Goal: Find contact information: Find contact information

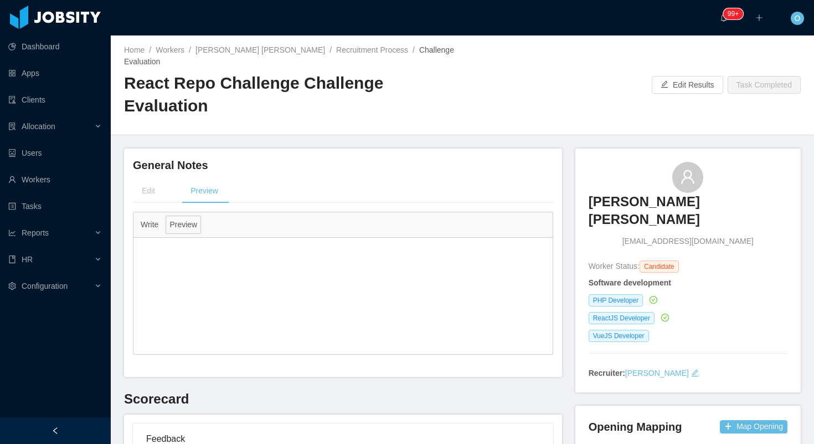
scroll to position [172, 0]
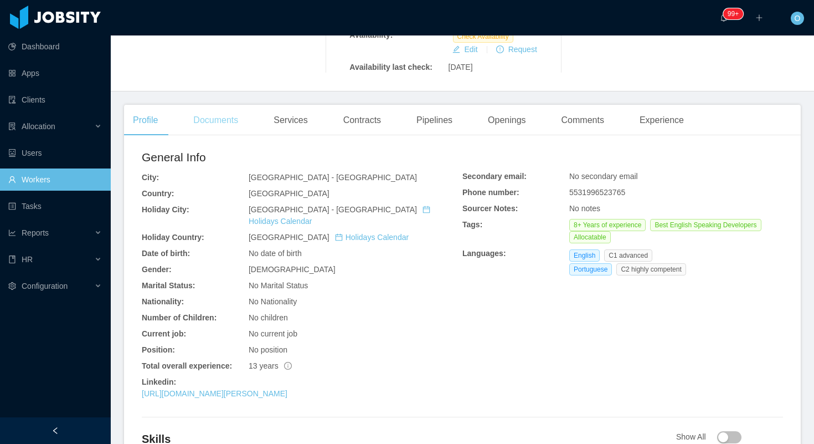
scroll to position [289, 0]
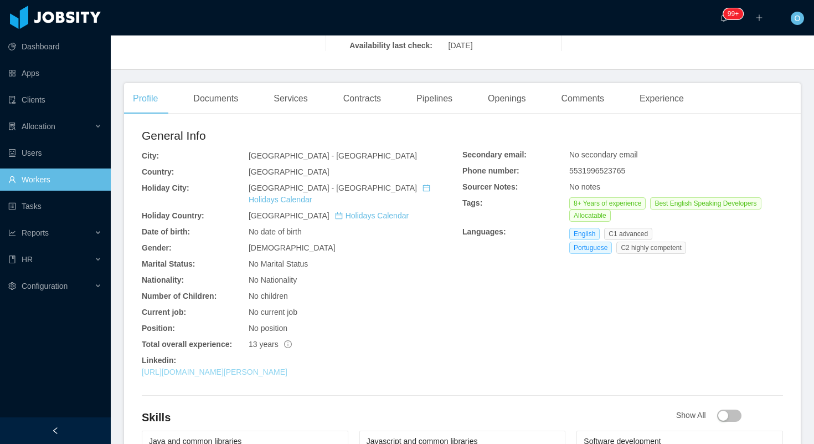
click at [238, 367] on link "[URL][DOMAIN_NAME][PERSON_NAME]" at bounding box center [215, 371] width 146 height 9
click at [229, 87] on div "Documents" at bounding box center [215, 98] width 63 height 31
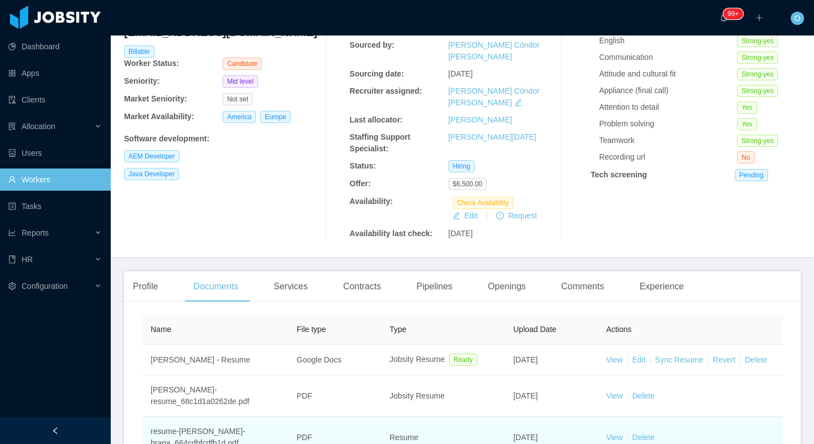
scroll to position [188, 0]
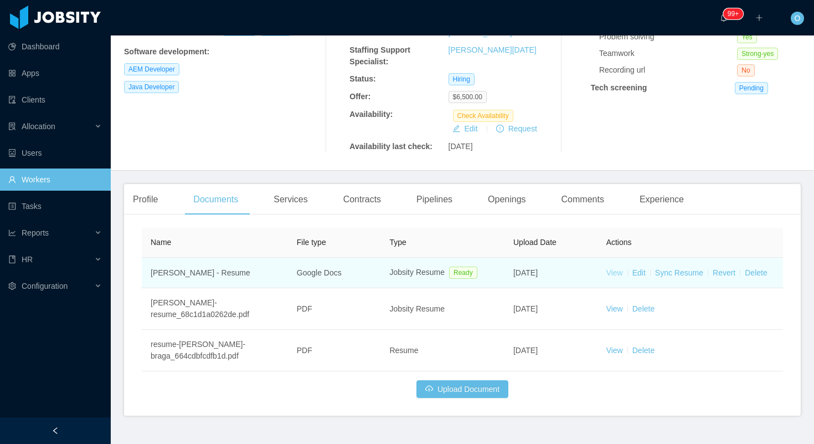
click at [615, 268] on link "View" at bounding box center [615, 272] width 17 height 9
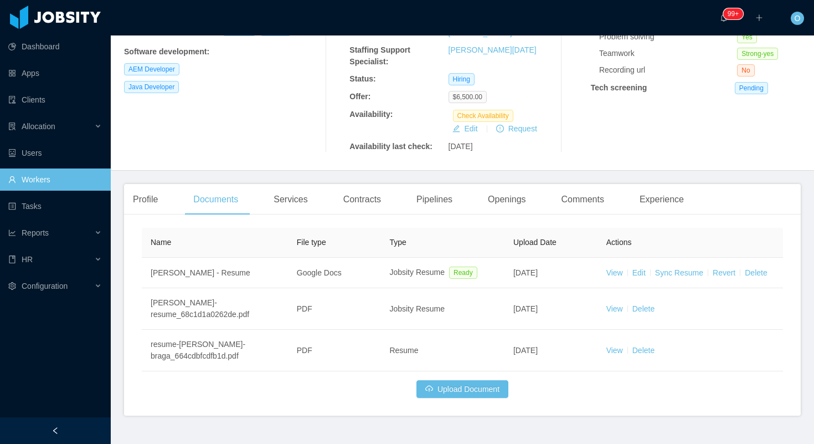
scroll to position [0, 0]
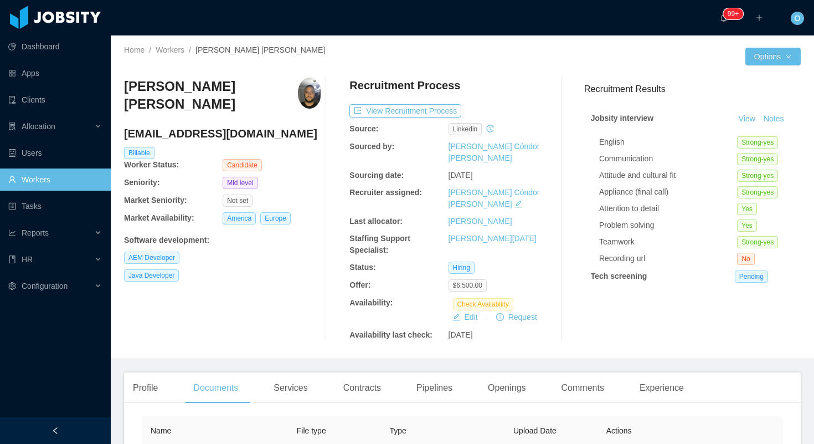
click at [192, 126] on h4 "marcotbpt@gmail.com" at bounding box center [222, 134] width 197 height 16
copy h4 "marcotbpt@gmail.com"
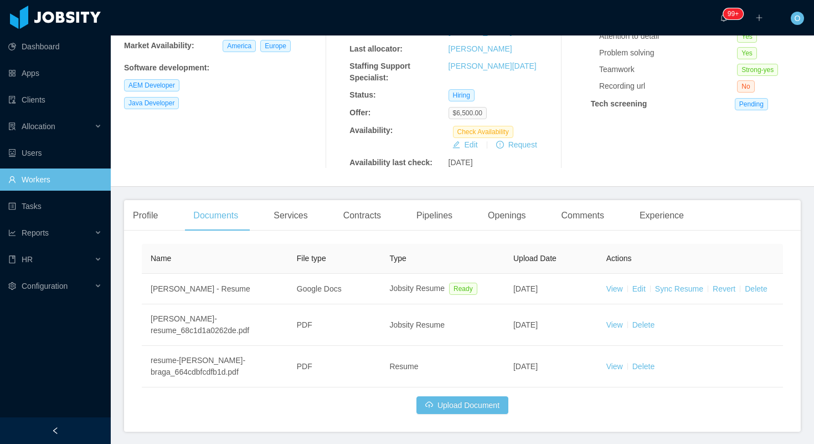
scroll to position [188, 0]
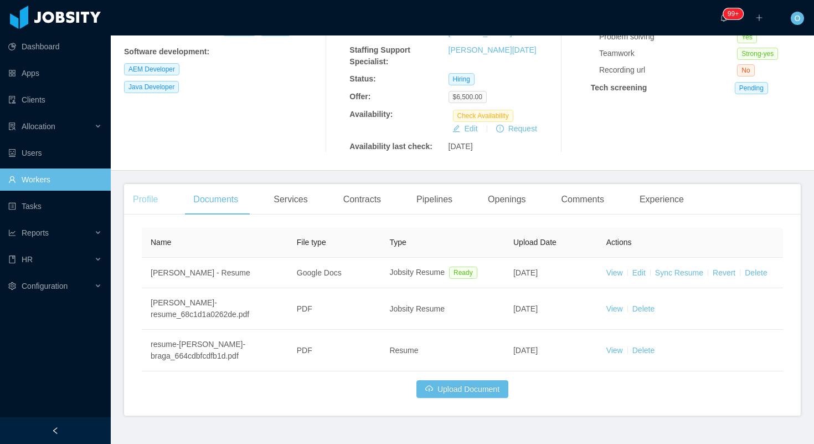
click at [148, 184] on div "Profile" at bounding box center [145, 199] width 43 height 31
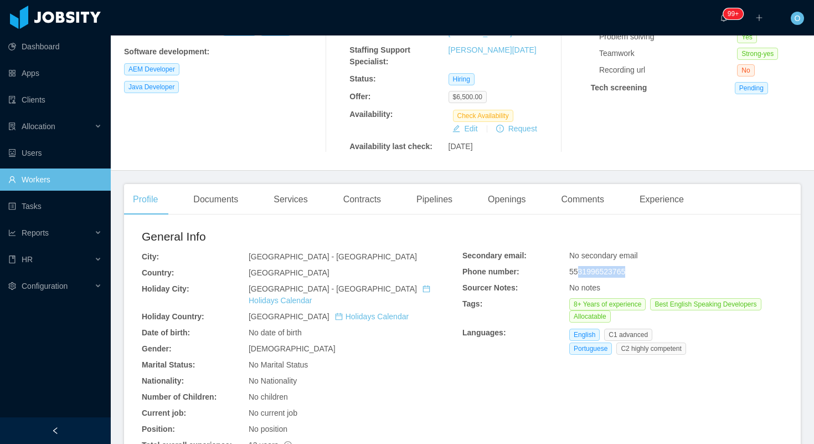
drag, startPoint x: 632, startPoint y: 247, endPoint x: 581, endPoint y: 252, distance: 51.8
click at [581, 266] on div "5531996523765" at bounding box center [677, 272] width 214 height 12
copy span "31996523765"
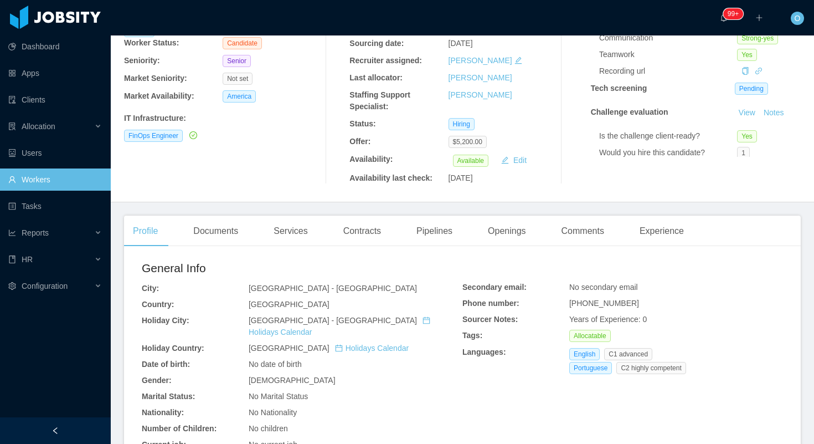
scroll to position [146, 0]
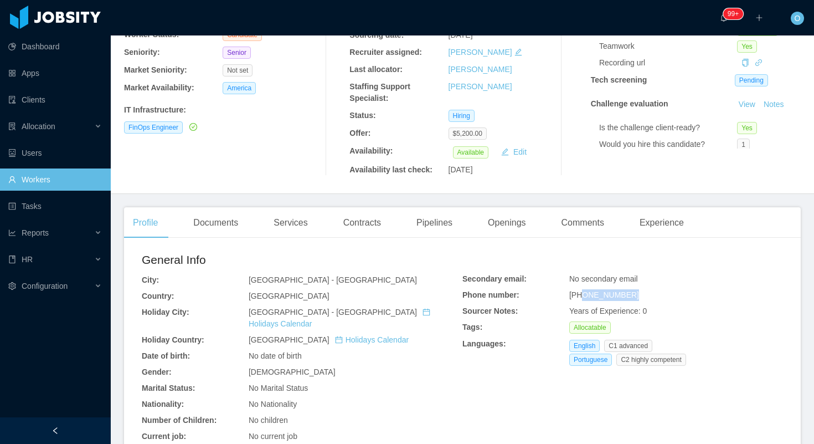
drag, startPoint x: 639, startPoint y: 297, endPoint x: 585, endPoint y: 299, distance: 53.8
click at [585, 299] on div "[PHONE_NUMBER]" at bounding box center [677, 295] width 214 height 12
copy span "11964317740"
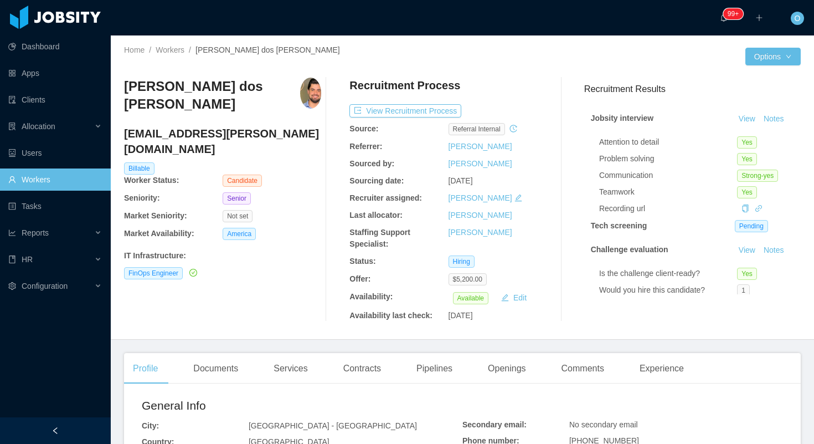
click at [266, 134] on h4 "[EMAIL_ADDRESS][PERSON_NAME][DOMAIN_NAME]" at bounding box center [222, 141] width 197 height 31
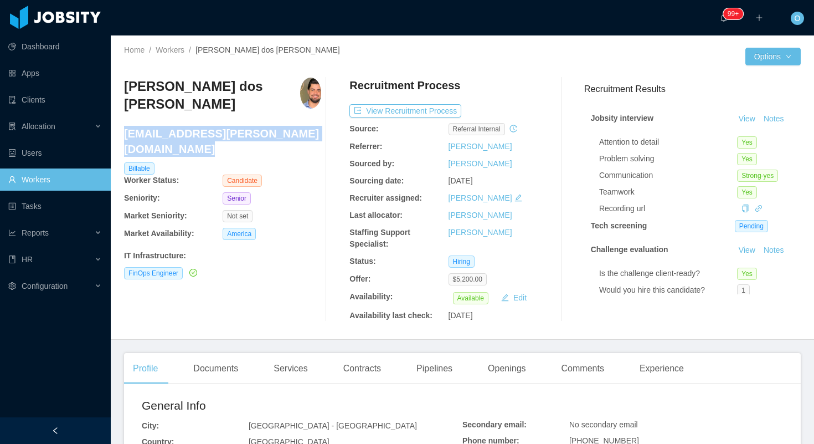
click at [266, 134] on h4 "[EMAIL_ADDRESS][PERSON_NAME][DOMAIN_NAME]" at bounding box center [222, 141] width 197 height 31
copy h4 "[EMAIL_ADDRESS][PERSON_NAME][DOMAIN_NAME]"
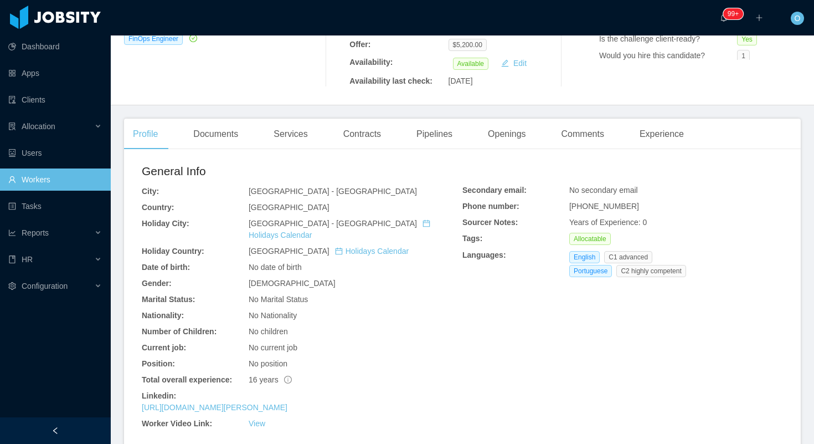
scroll to position [249, 0]
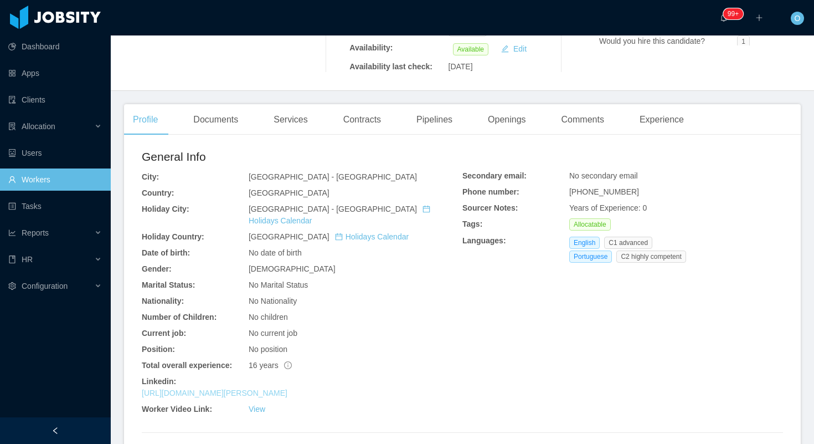
click at [229, 388] on link "[URL][DOMAIN_NAME][PERSON_NAME]" at bounding box center [215, 392] width 146 height 9
click at [232, 123] on div "Documents" at bounding box center [215, 119] width 63 height 31
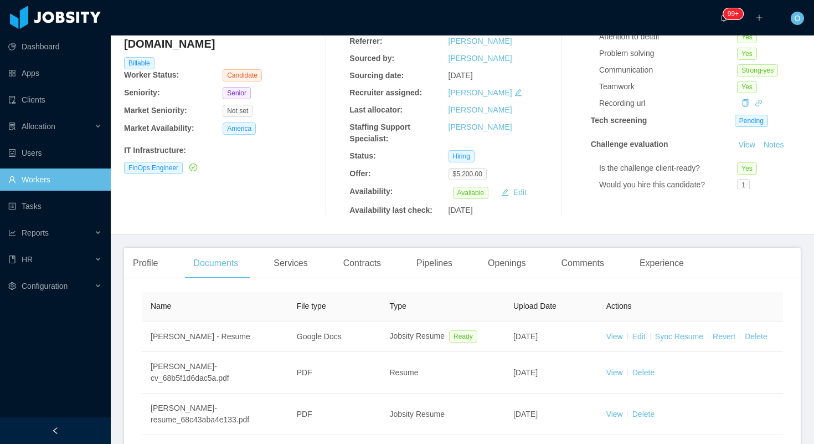
scroll to position [192, 0]
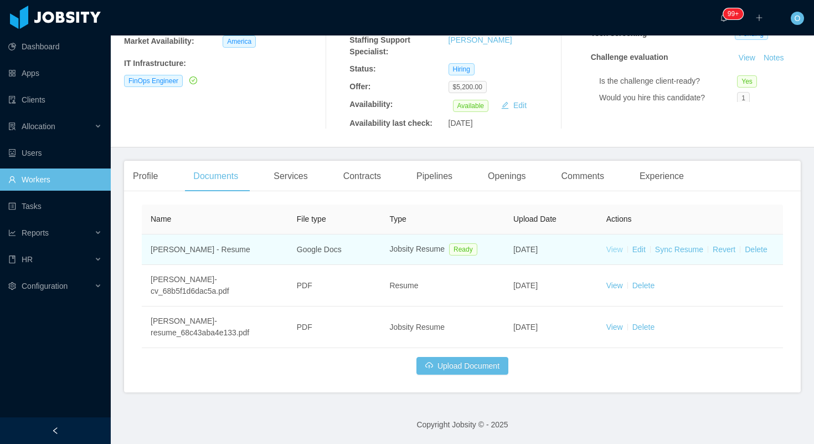
click at [618, 248] on link "View" at bounding box center [615, 249] width 17 height 9
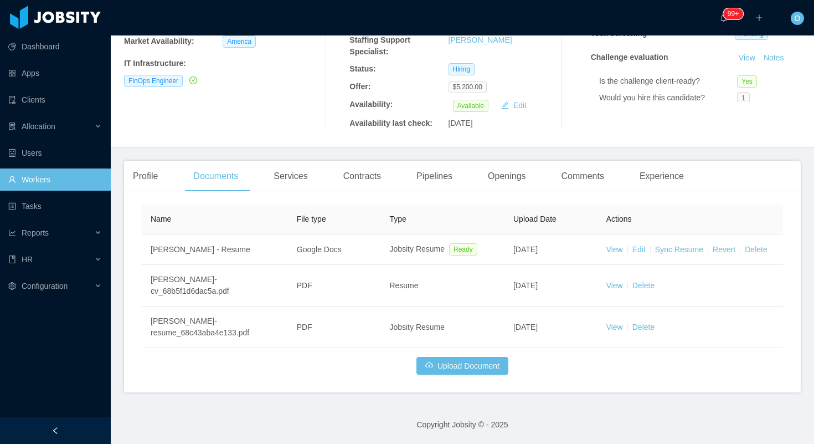
scroll to position [0, 0]
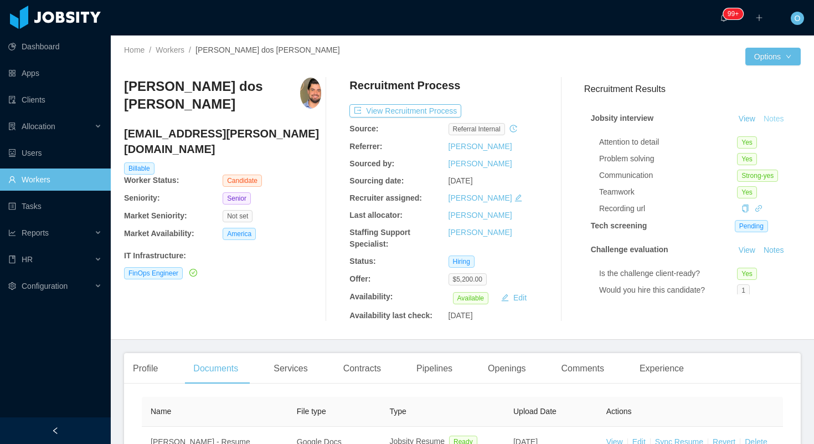
click at [773, 115] on button "Notes" at bounding box center [774, 118] width 29 height 13
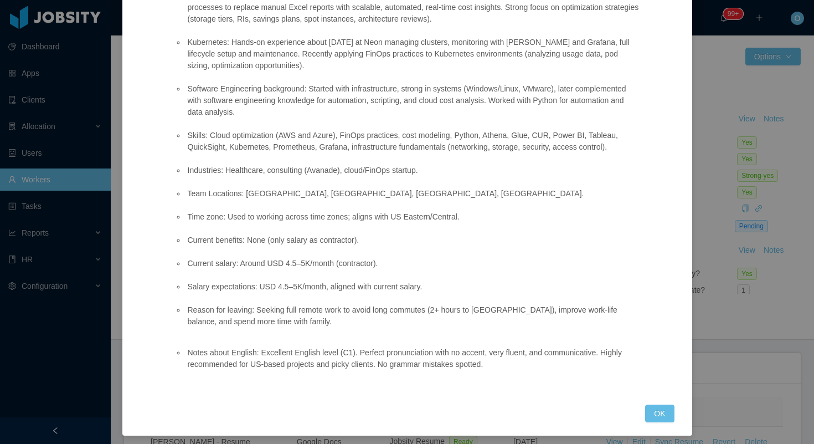
scroll to position [397, 0]
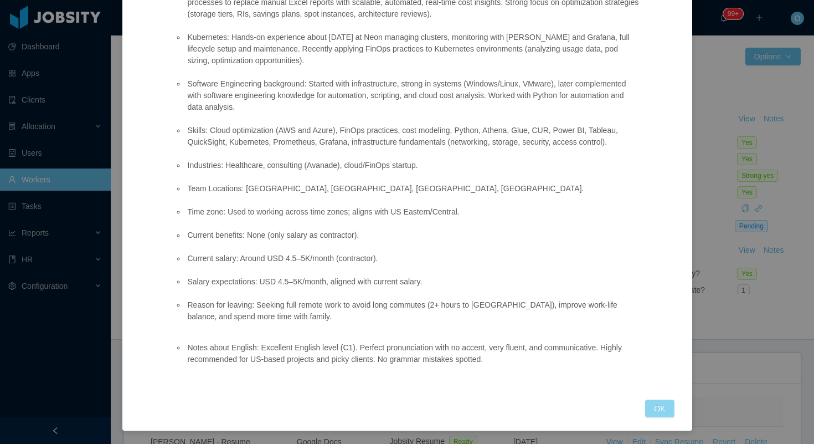
click at [658, 409] on button "OK" at bounding box center [659, 408] width 29 height 18
